Goal: Task Accomplishment & Management: Manage account settings

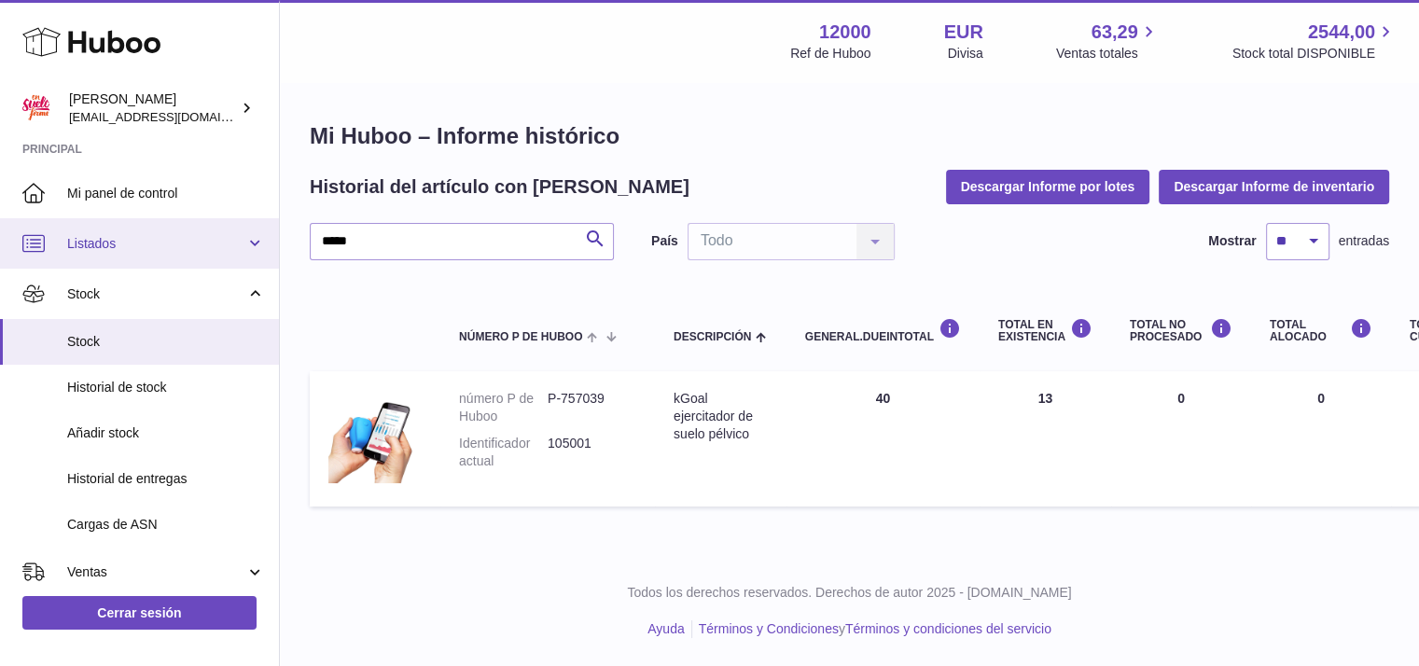
drag, startPoint x: 372, startPoint y: 237, endPoint x: 205, endPoint y: 240, distance: 167.0
click at [205, 240] on div "Huboo [PERSON_NAME] [PERSON_NAME][EMAIL_ADDRESS][DOMAIN_NAME] Principal Mi pane…" at bounding box center [709, 333] width 1419 height 666
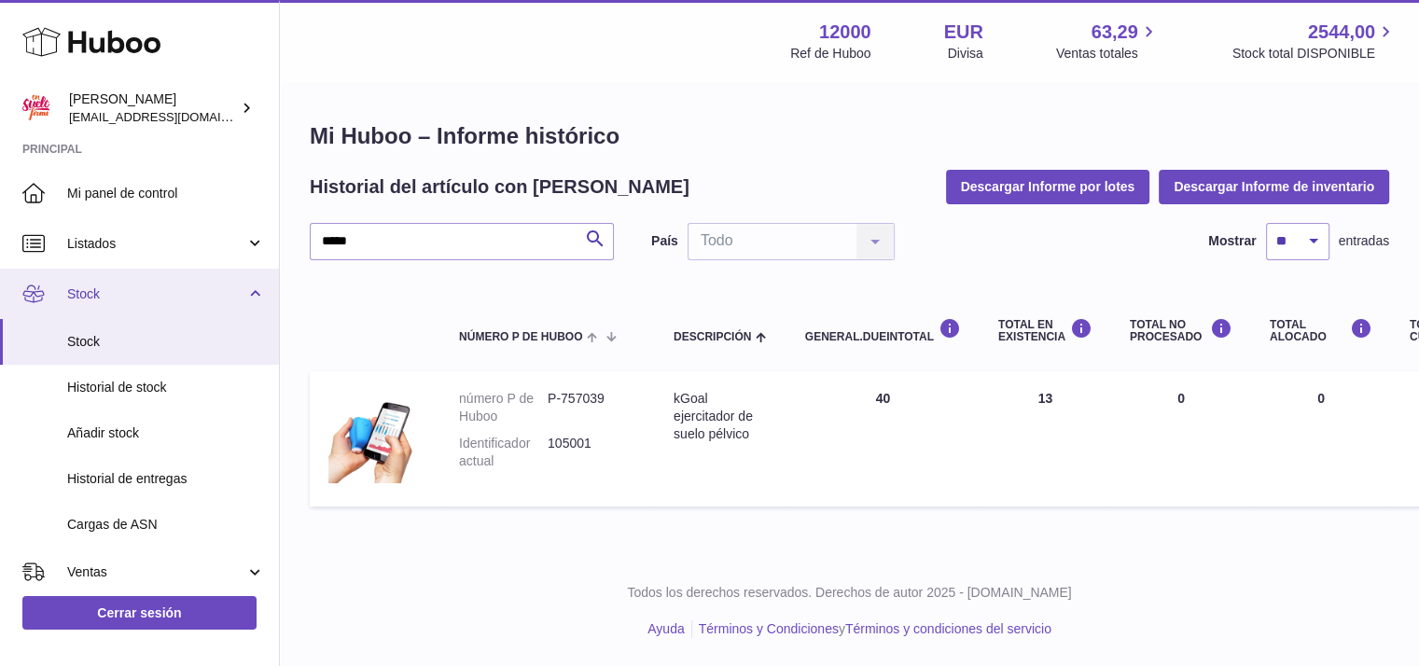
click at [105, 299] on span "Stock" at bounding box center [156, 294] width 178 height 18
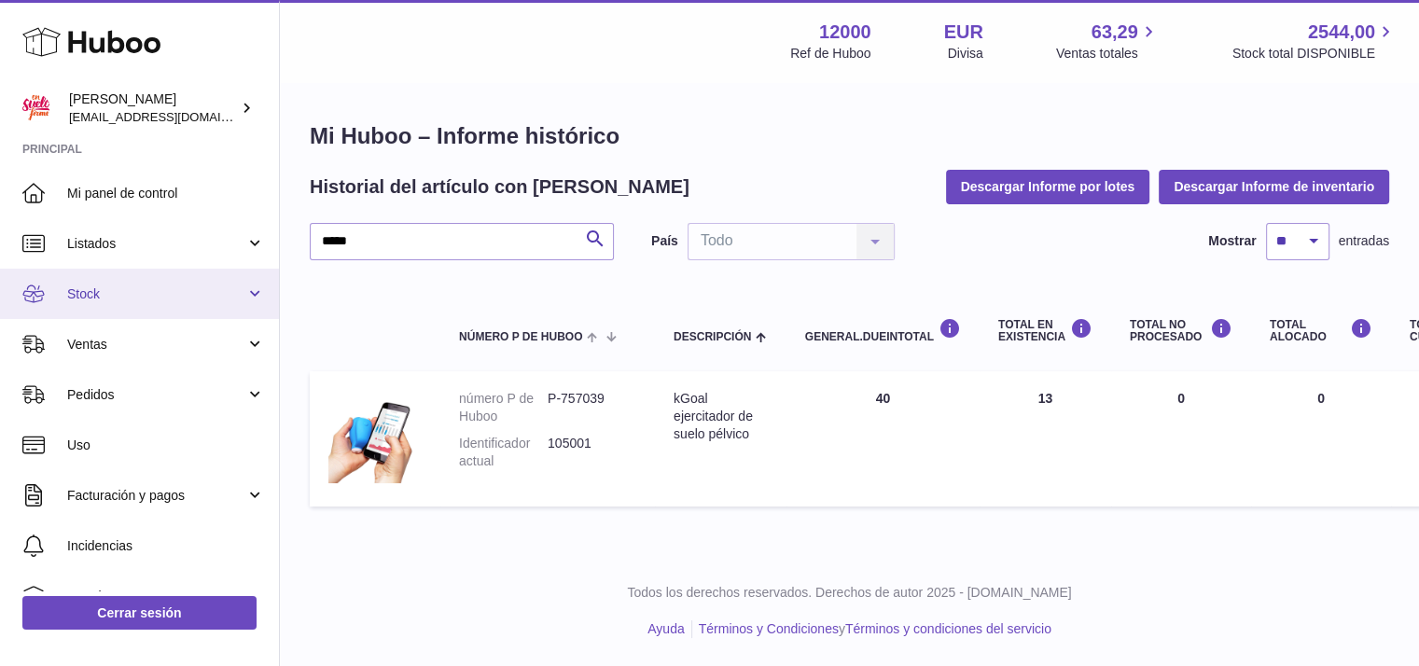
click at [104, 303] on link "Stock" at bounding box center [139, 294] width 279 height 50
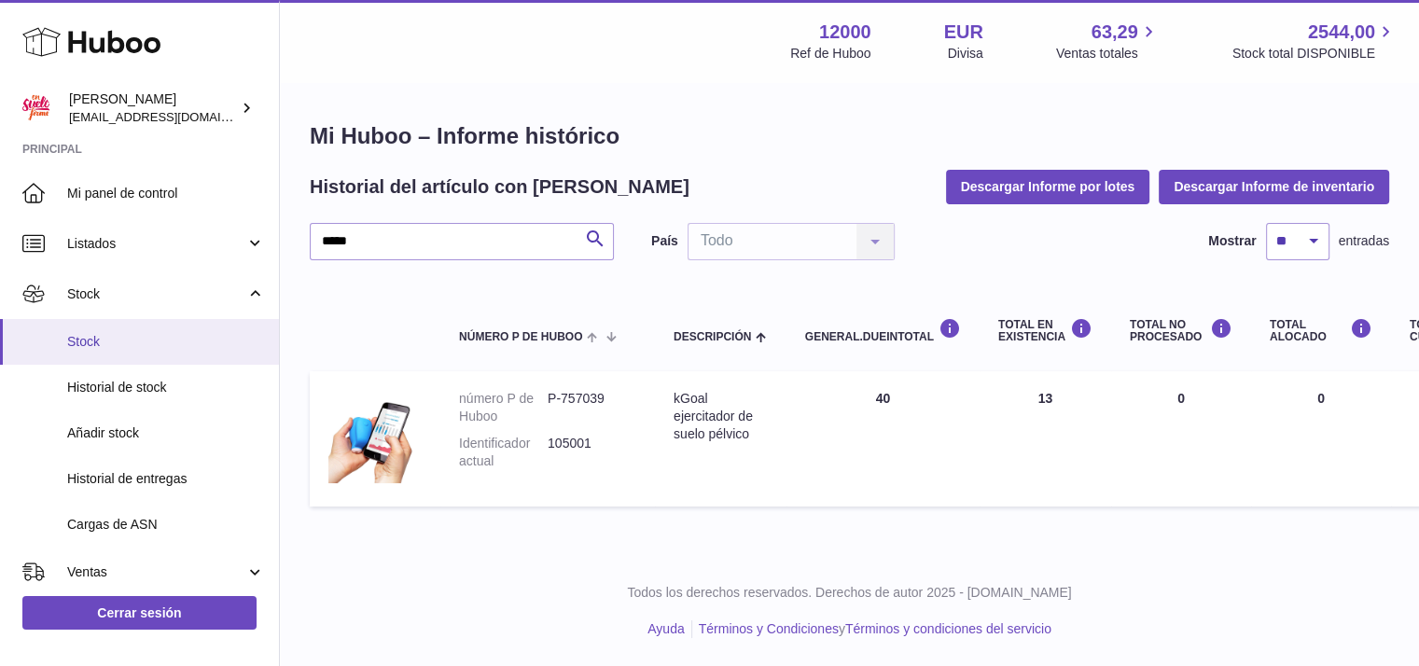
click at [90, 347] on span "Stock" at bounding box center [166, 342] width 198 height 18
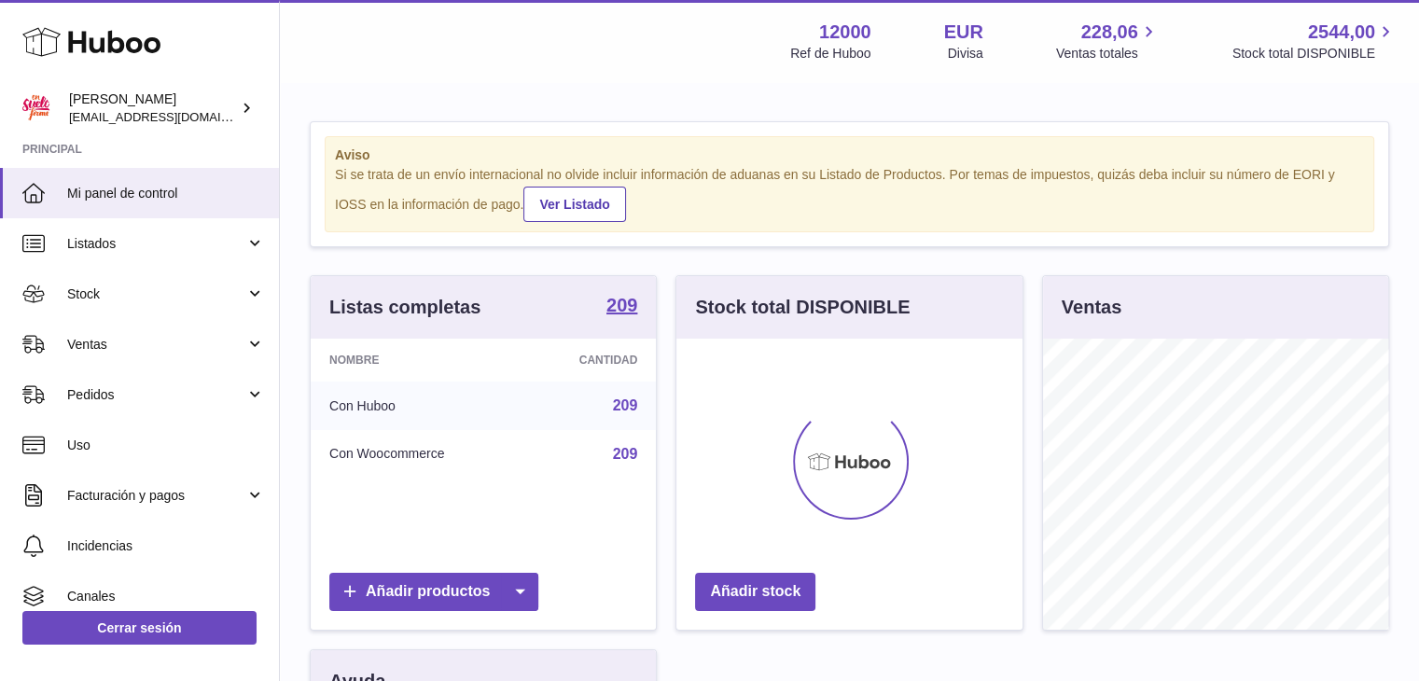
scroll to position [291, 346]
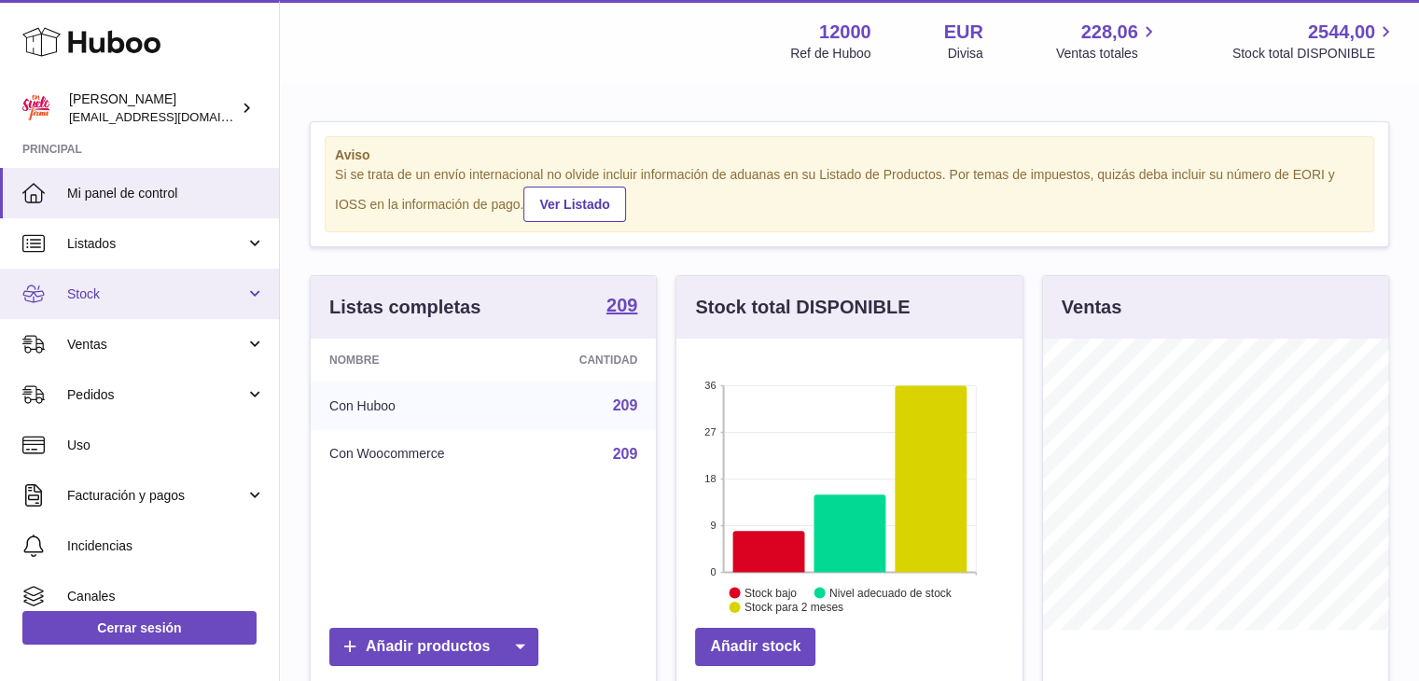
click at [120, 290] on span "Stock" at bounding box center [156, 294] width 178 height 18
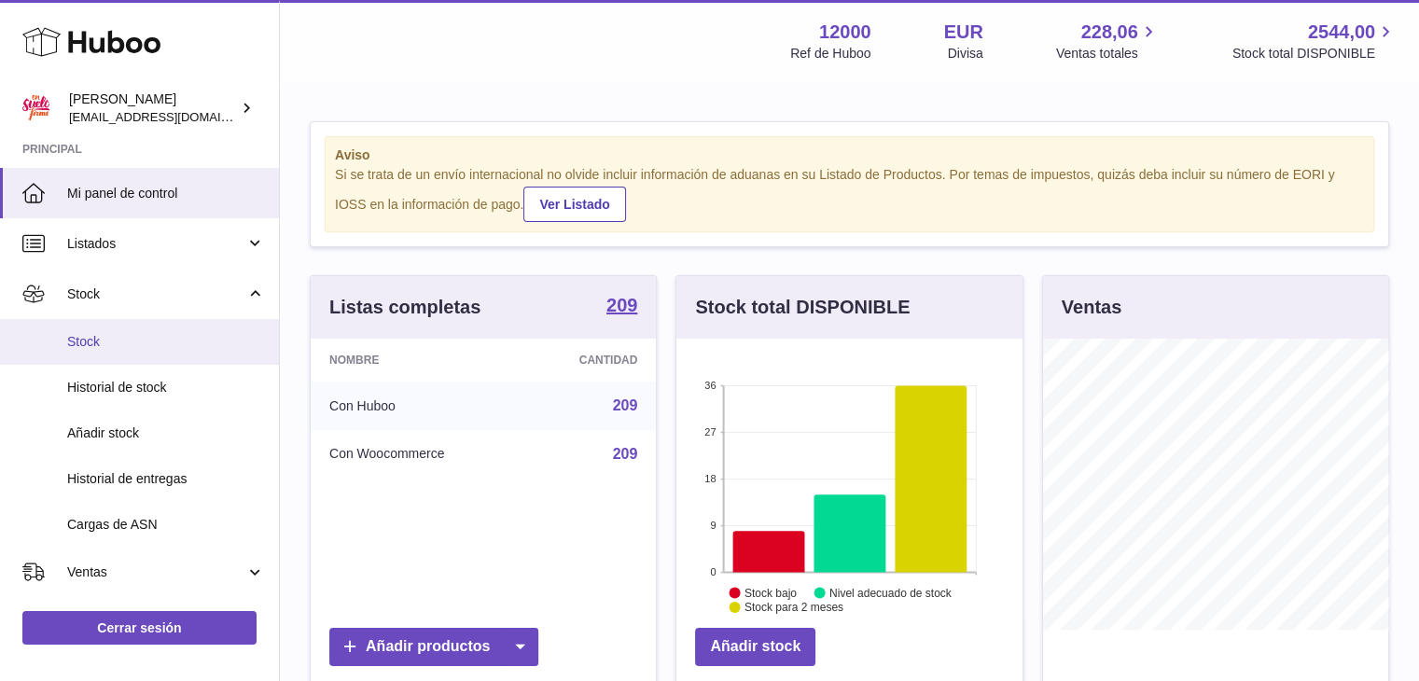
click at [111, 334] on span "Stock" at bounding box center [166, 342] width 198 height 18
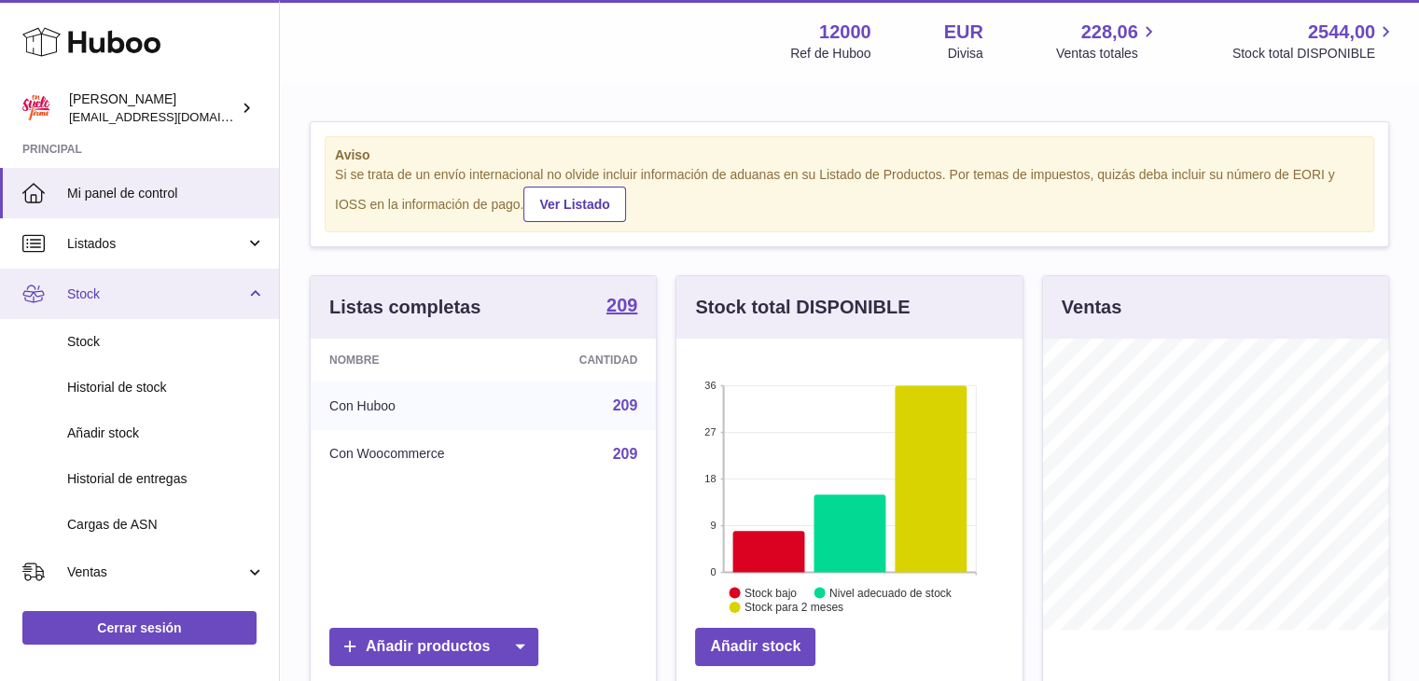
click at [115, 295] on span "Stock" at bounding box center [156, 294] width 178 height 18
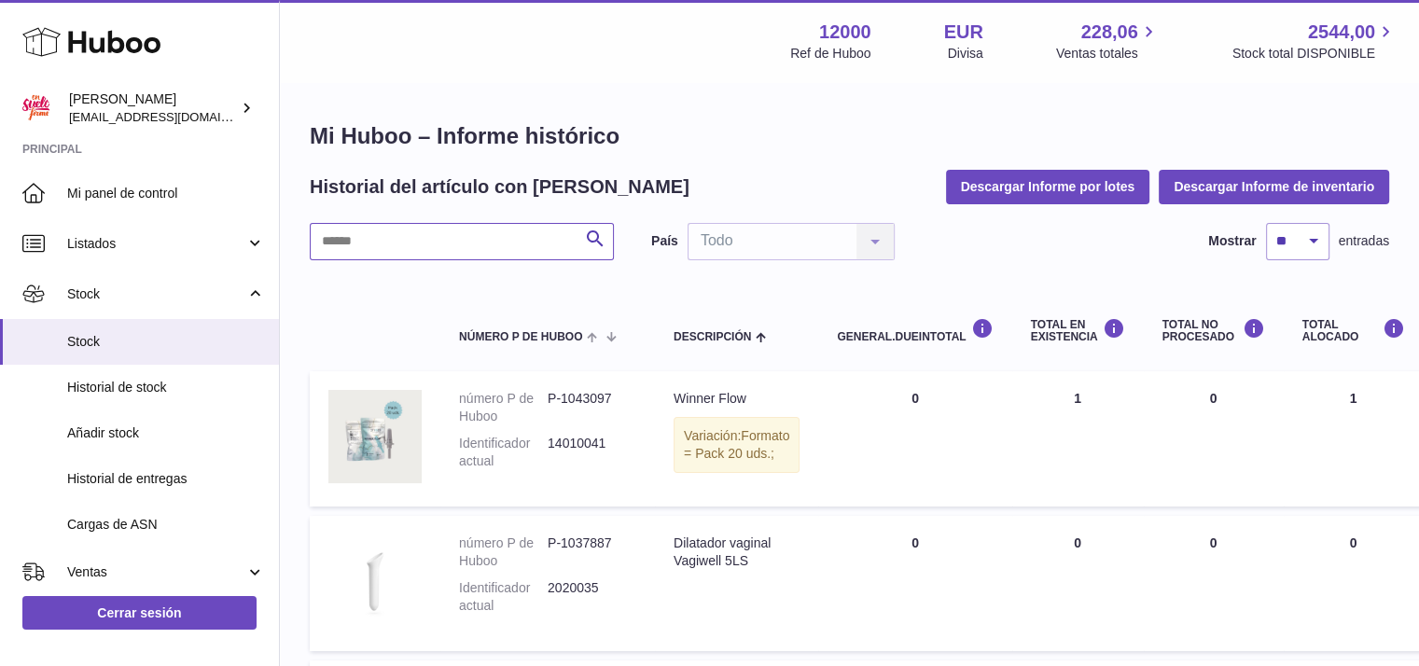
click at [427, 247] on input "text" at bounding box center [462, 241] width 304 height 37
type input "*"
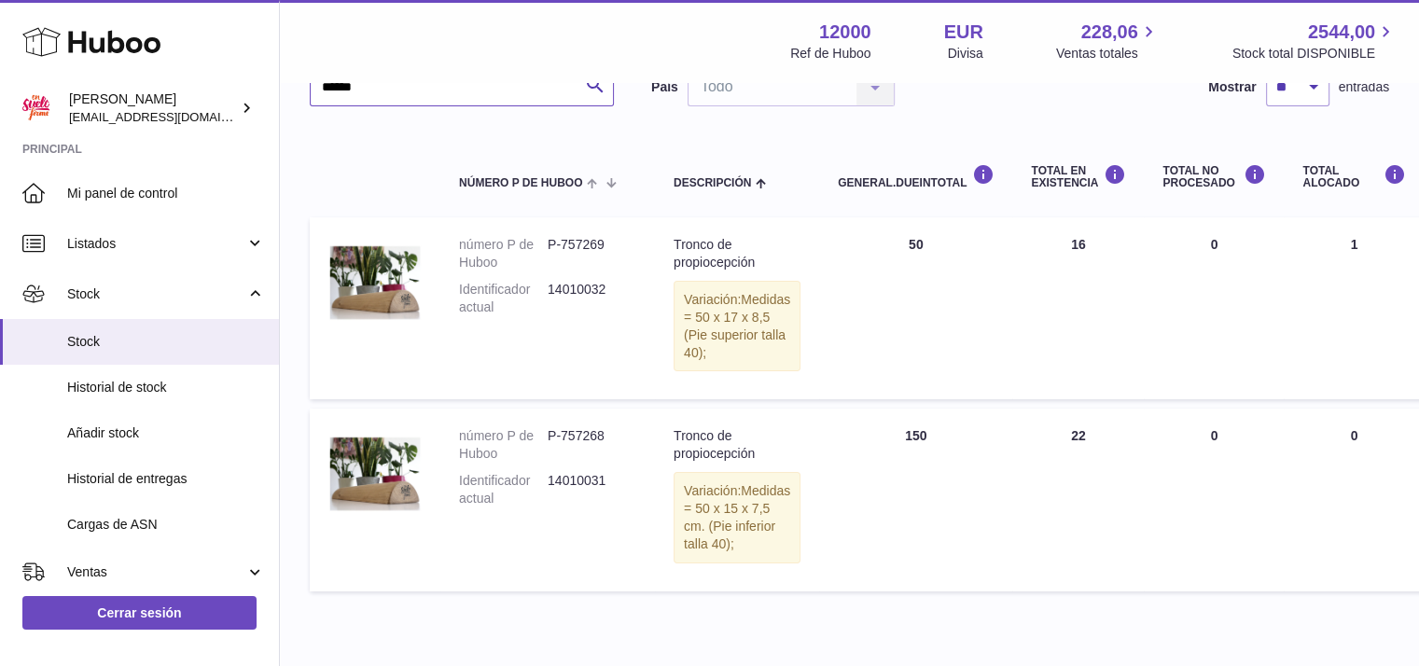
scroll to position [187, 0]
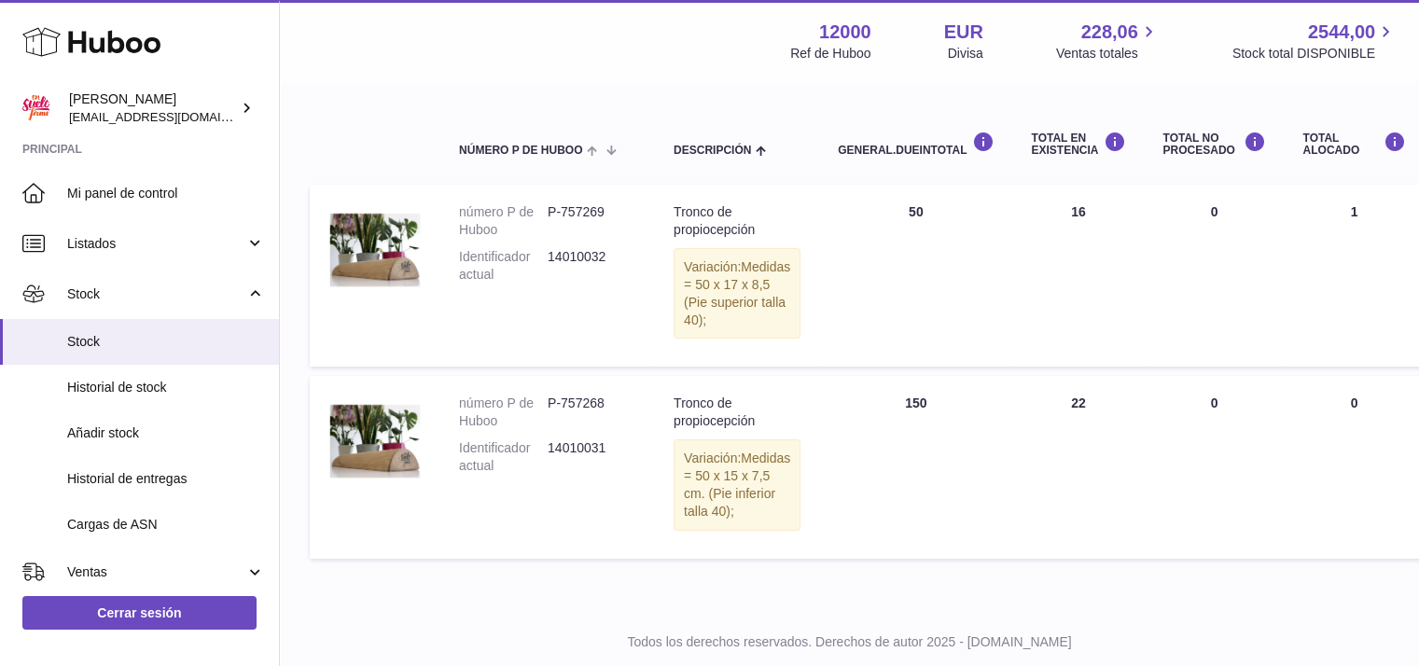
type input "******"
